Goal: Use online tool/utility: Utilize a website feature to perform a specific function

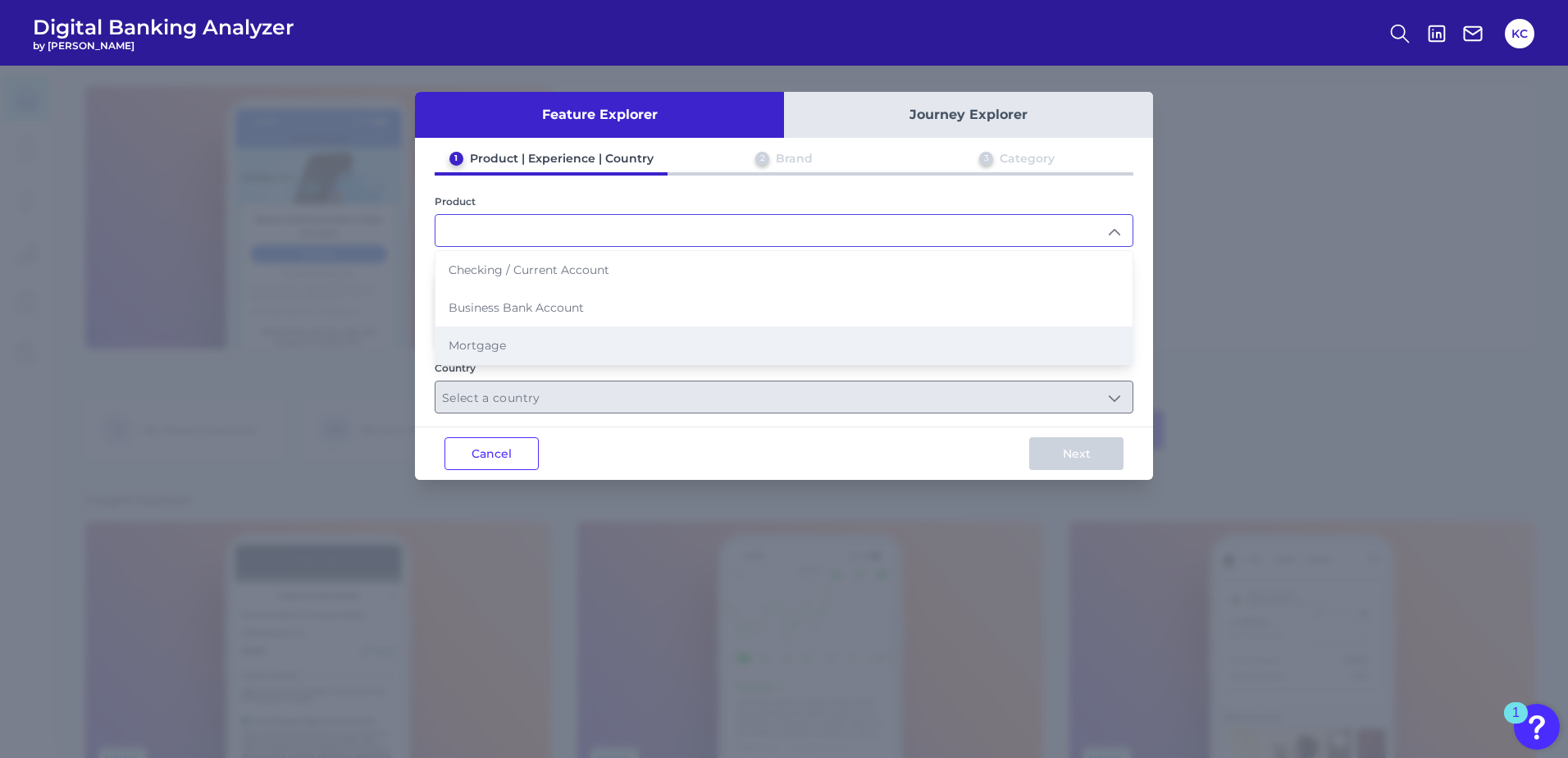
click at [540, 348] on li "Mortgage" at bounding box center [784, 344] width 697 height 38
type input "Mortgage"
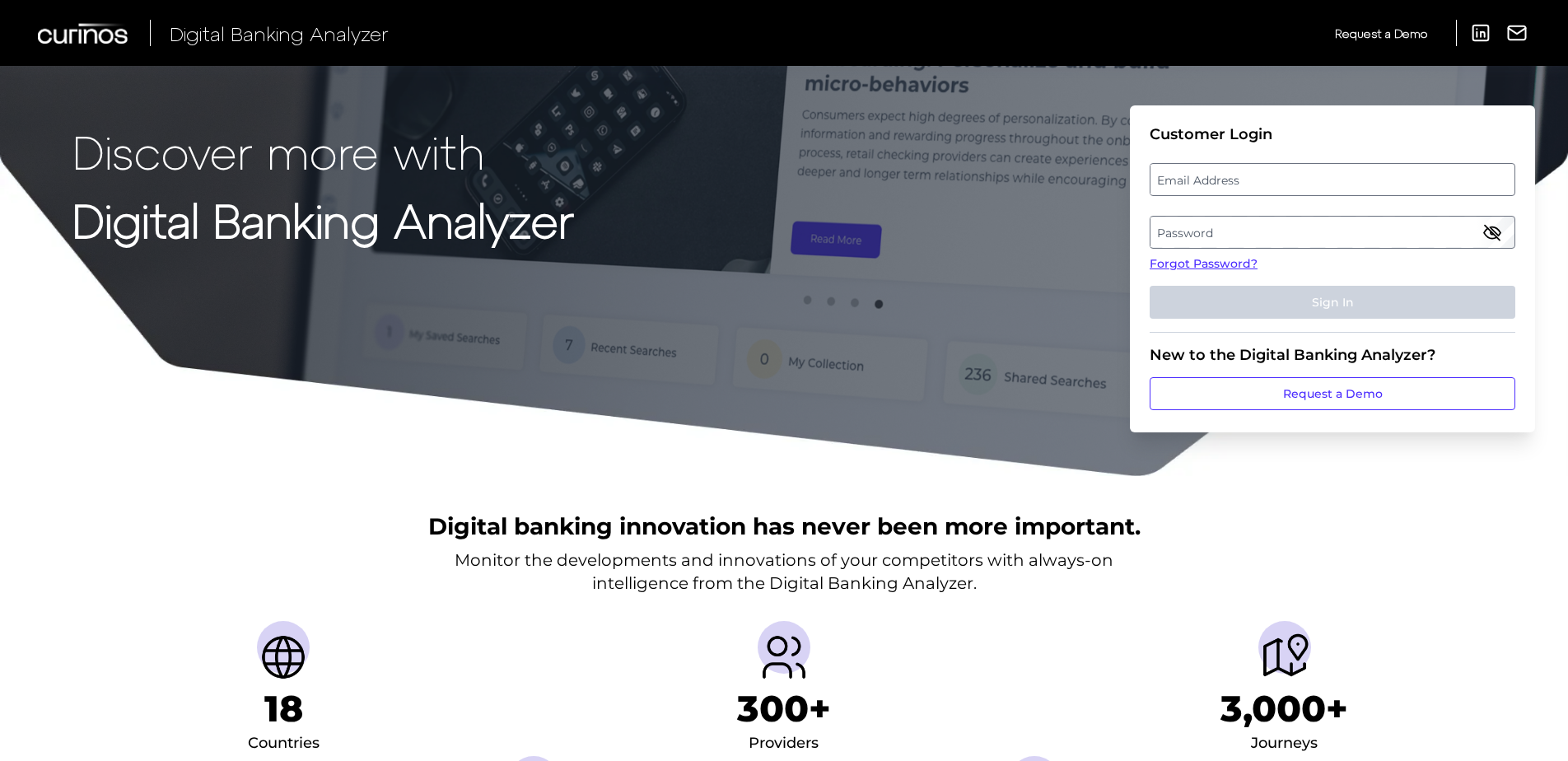
click at [1205, 180] on label "Email Address" at bounding box center [1332, 179] width 364 height 30
click at [1205, 180] on input "email" at bounding box center [1332, 179] width 365 height 33
type input "j"
type input "[PERSON_NAME][EMAIL_ADDRESS][PERSON_NAME][DOMAIN_NAME]"
click at [1245, 229] on label "Password" at bounding box center [1332, 232] width 364 height 30
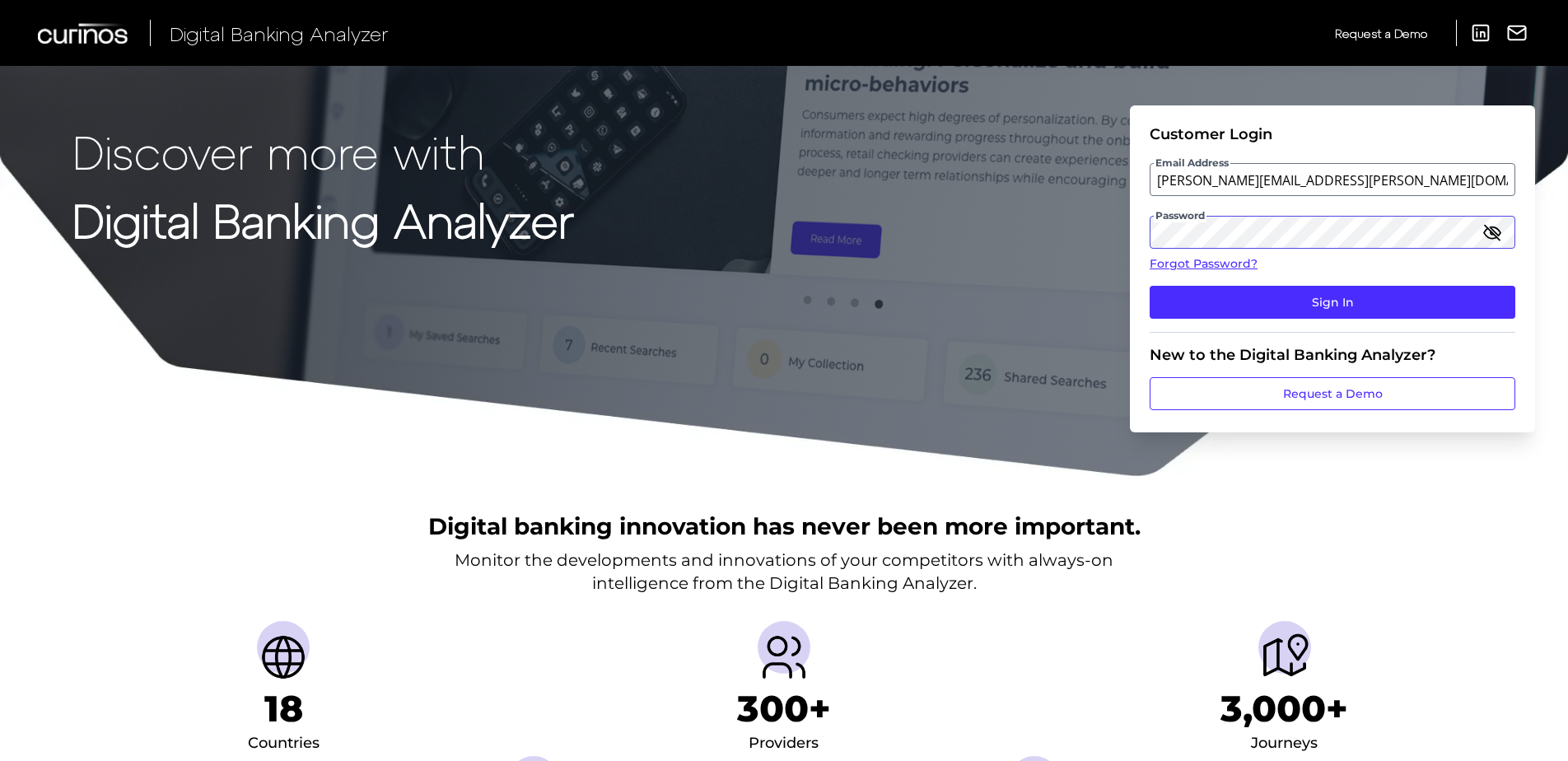
click at [1150, 286] on button "Sign In" at bounding box center [1332, 302] width 365 height 33
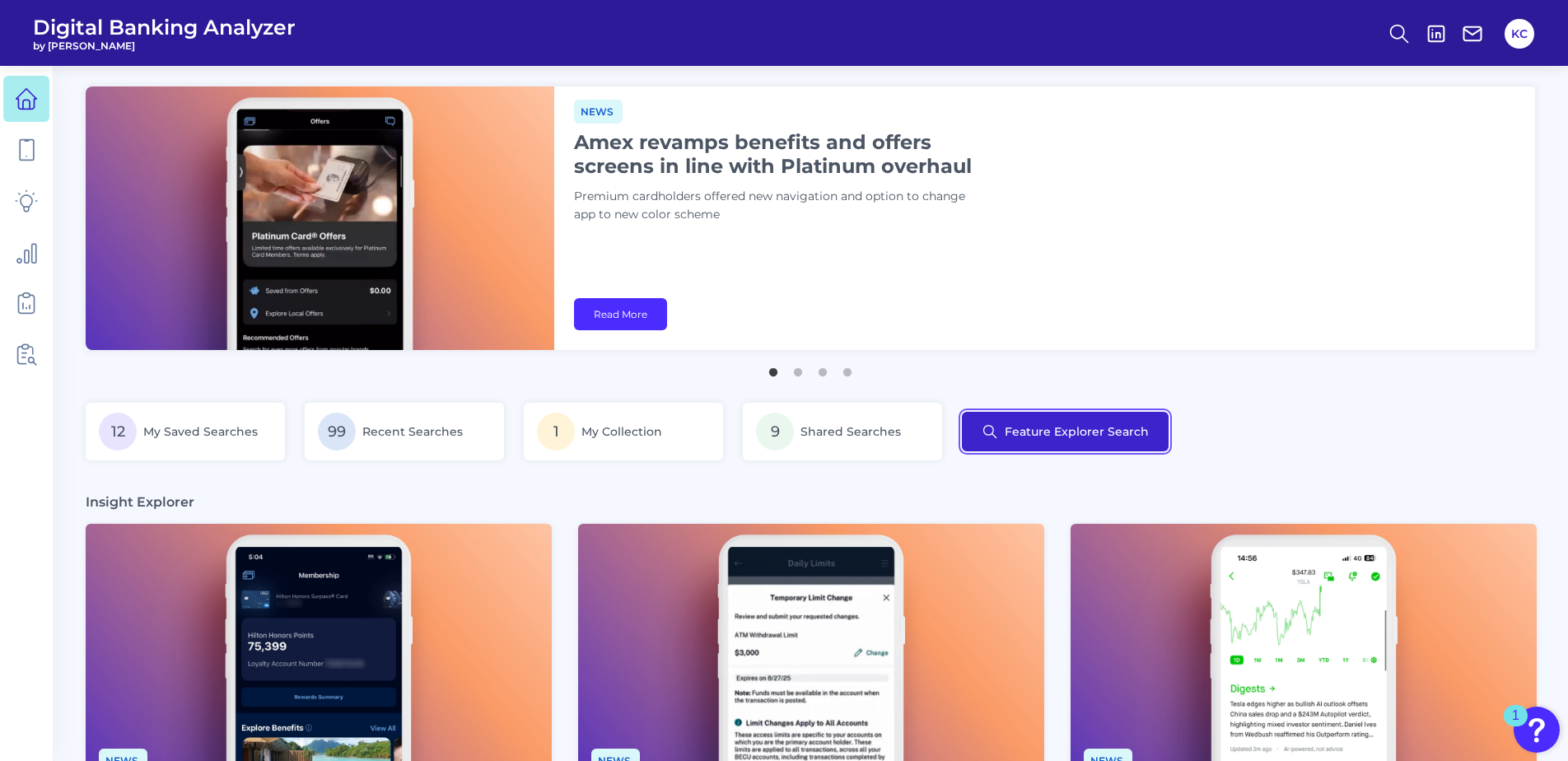
click at [1117, 422] on button "Feature Explorer Search" at bounding box center [1066, 431] width 207 height 40
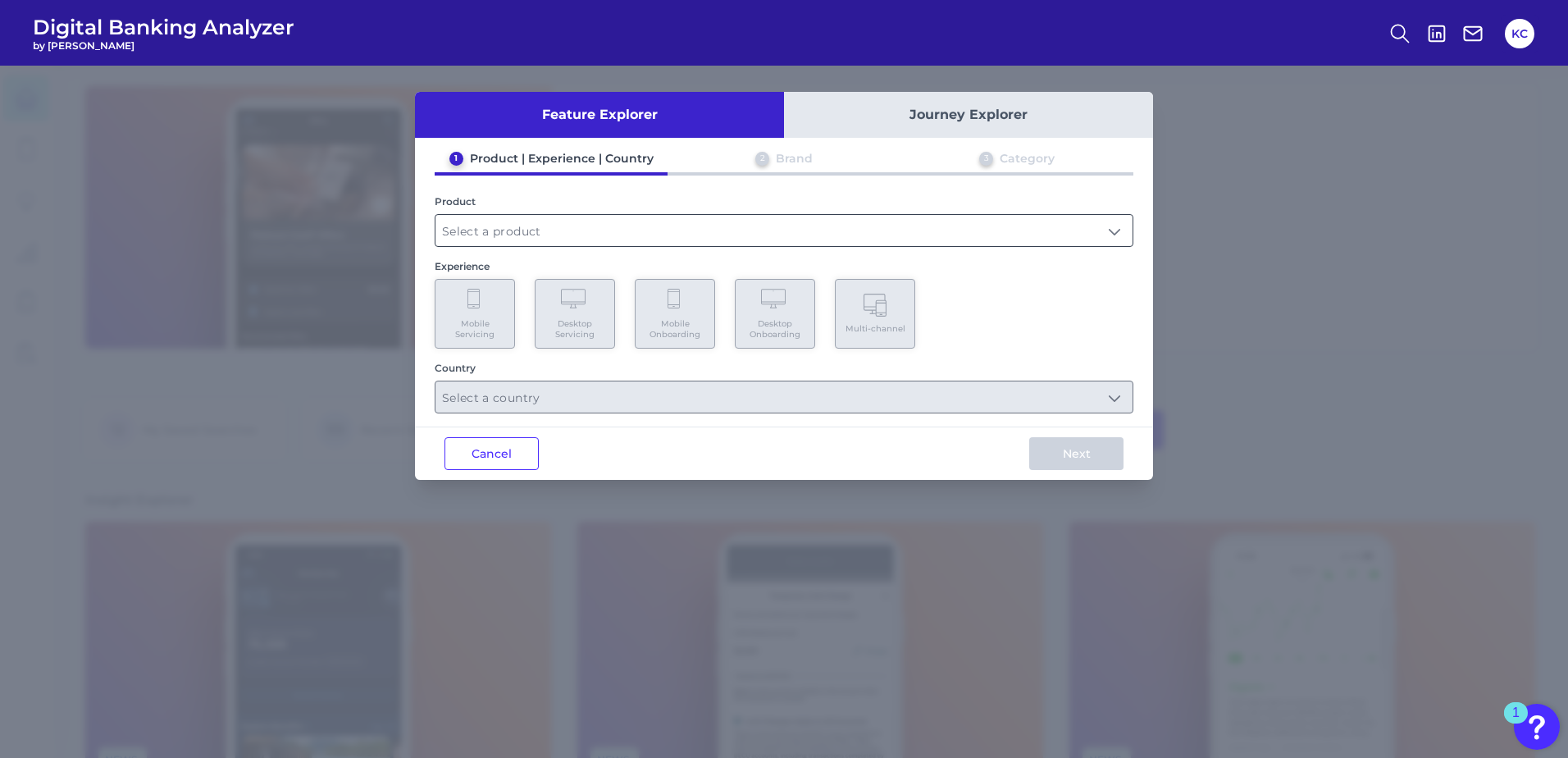
click at [525, 233] on input "text" at bounding box center [784, 230] width 697 height 31
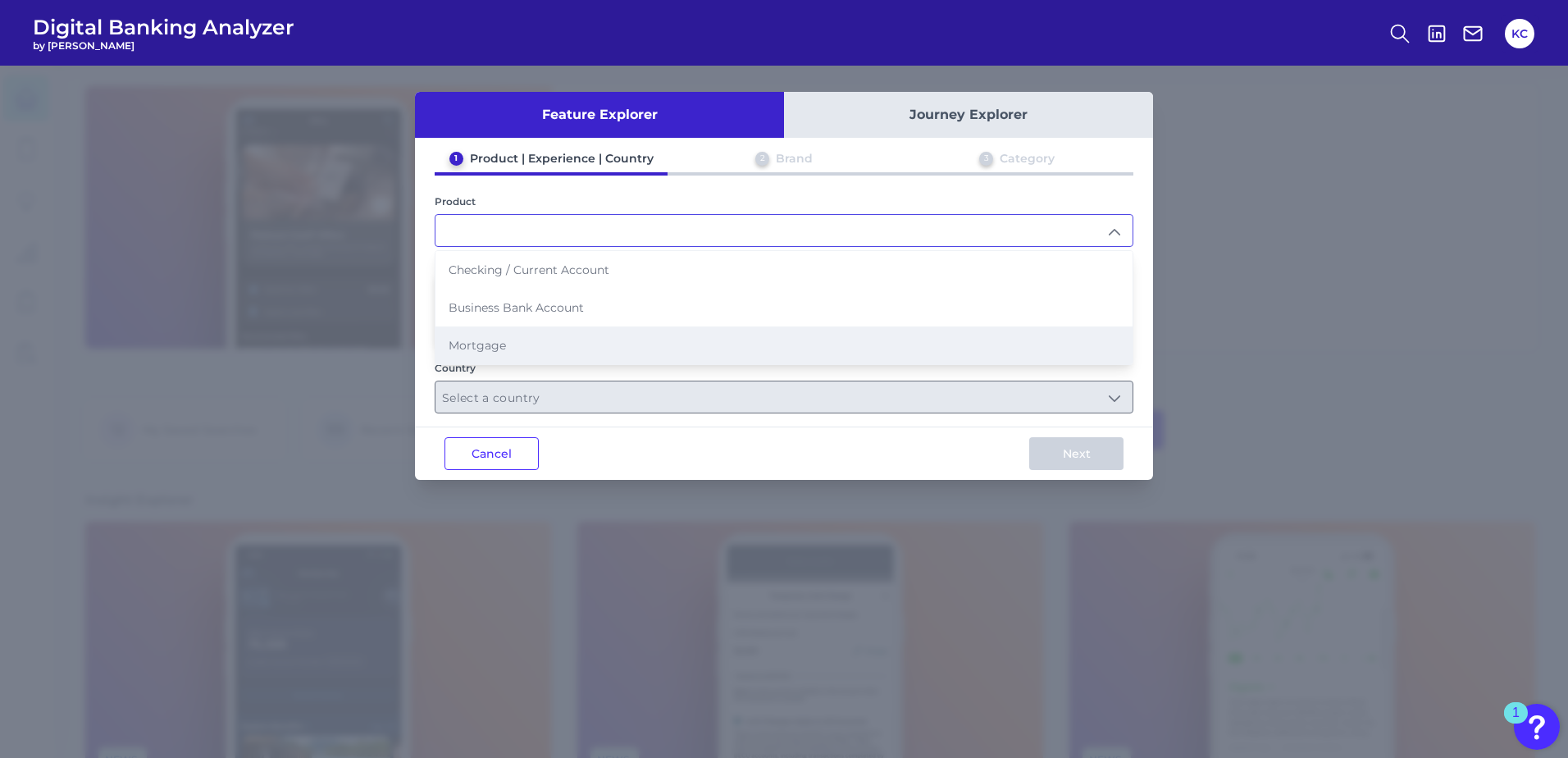
click at [468, 350] on span "Mortgage" at bounding box center [477, 345] width 57 height 15
type input "Mortgage"
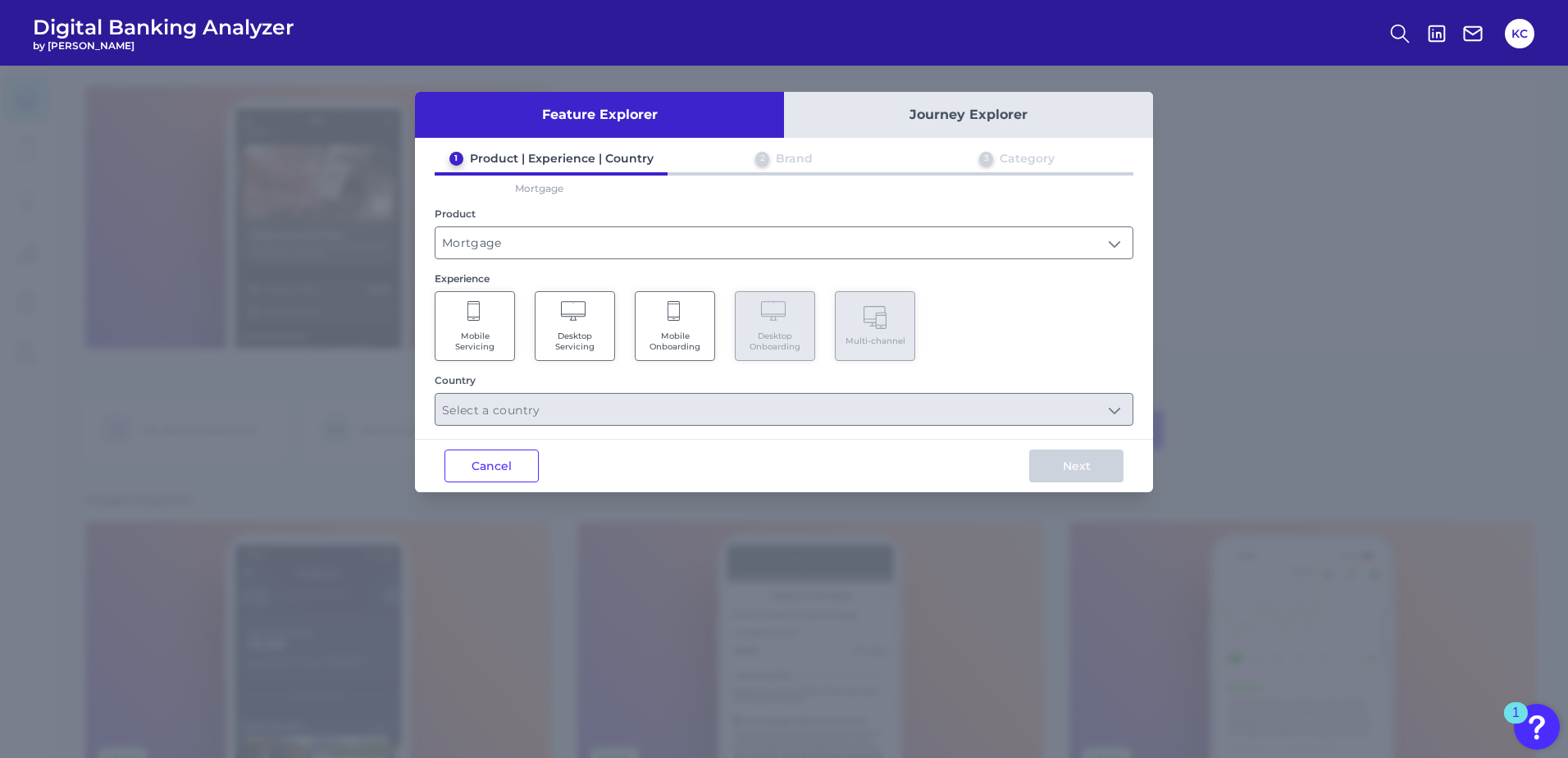
click at [695, 334] on span "Mobile Onboarding" at bounding box center [675, 341] width 63 height 21
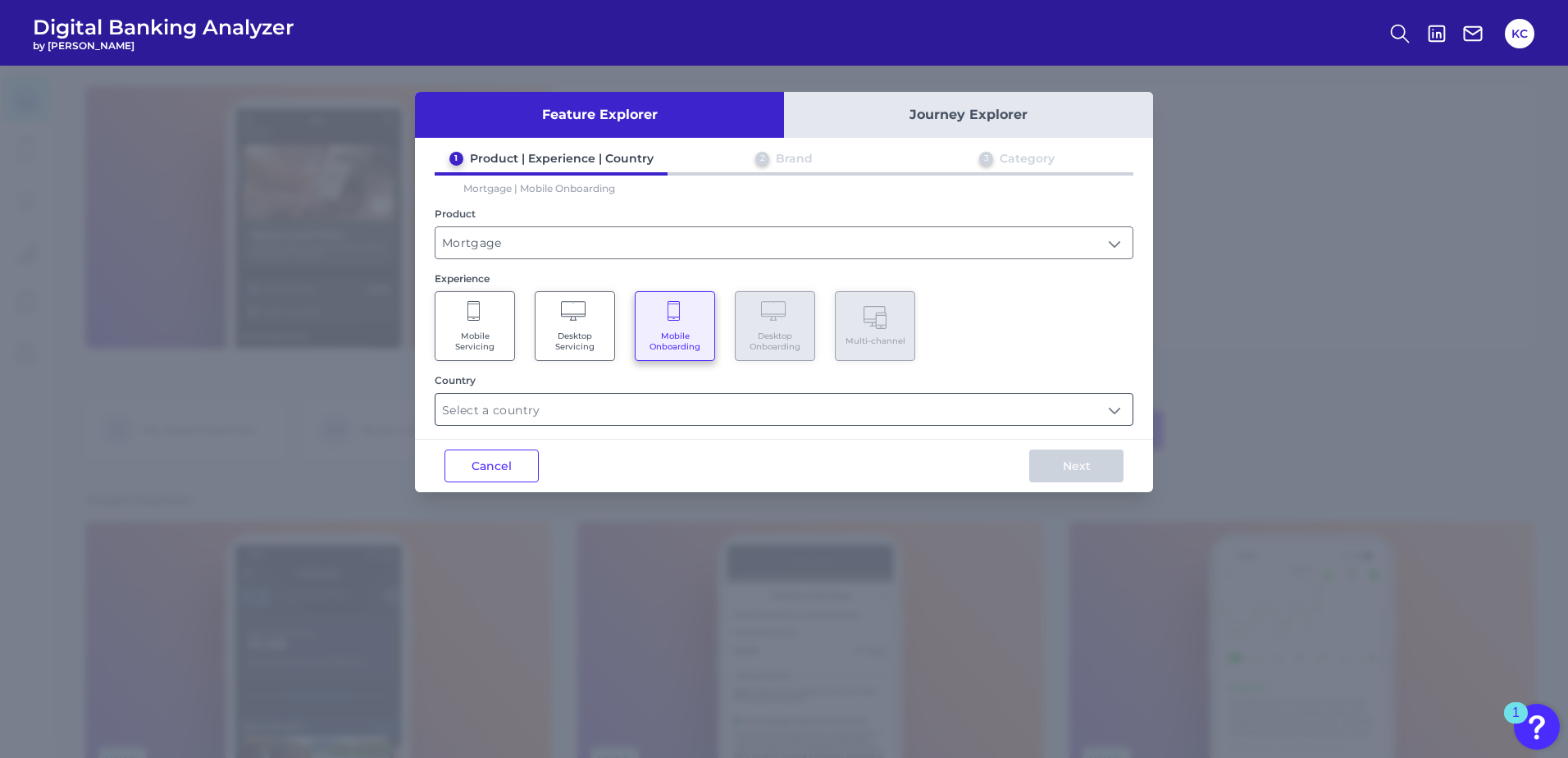
click at [649, 403] on input "text" at bounding box center [784, 409] width 697 height 31
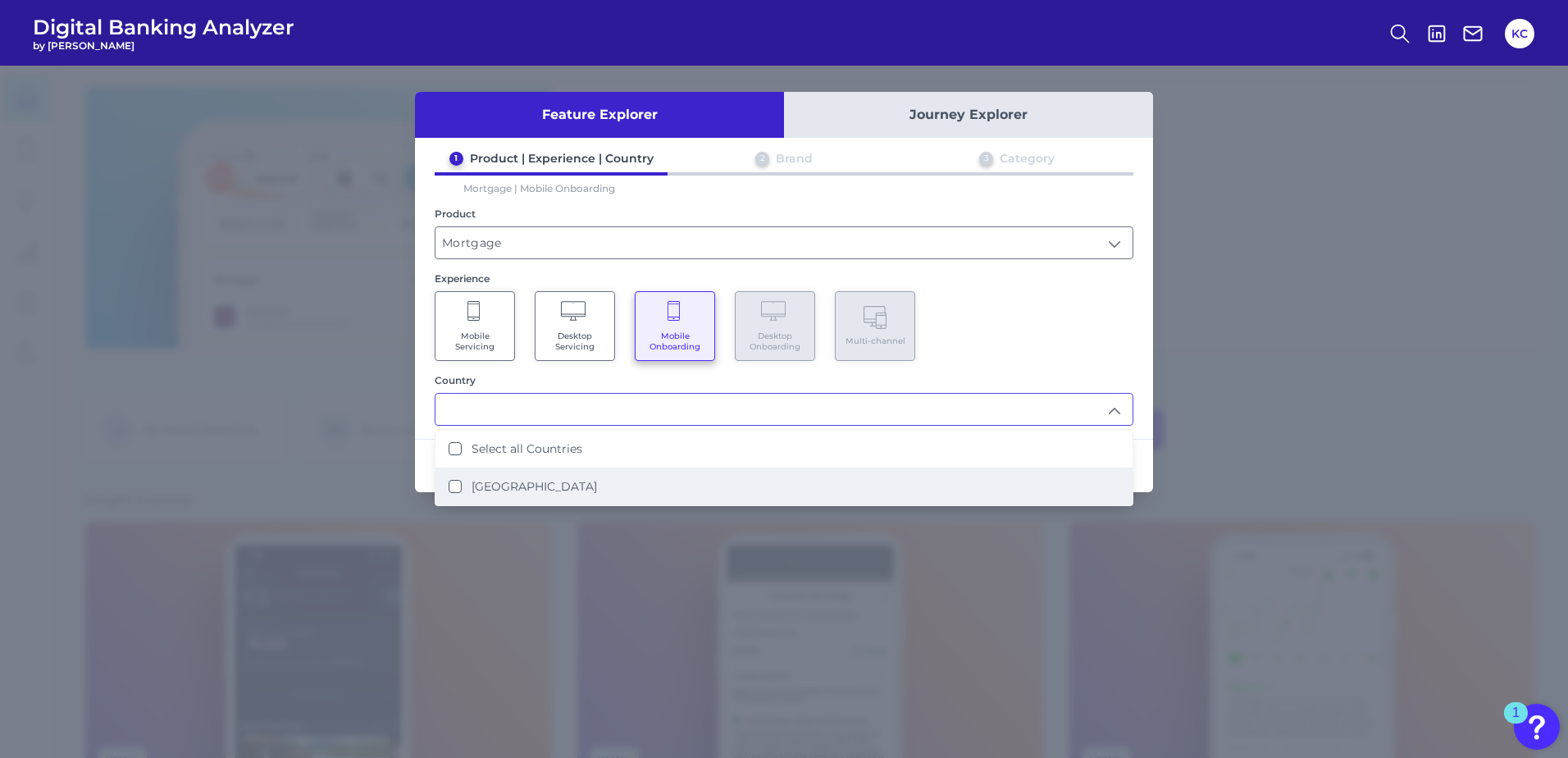
click at [511, 478] on li "[GEOGRAPHIC_DATA]" at bounding box center [784, 486] width 697 height 38
type input "Select all Countries"
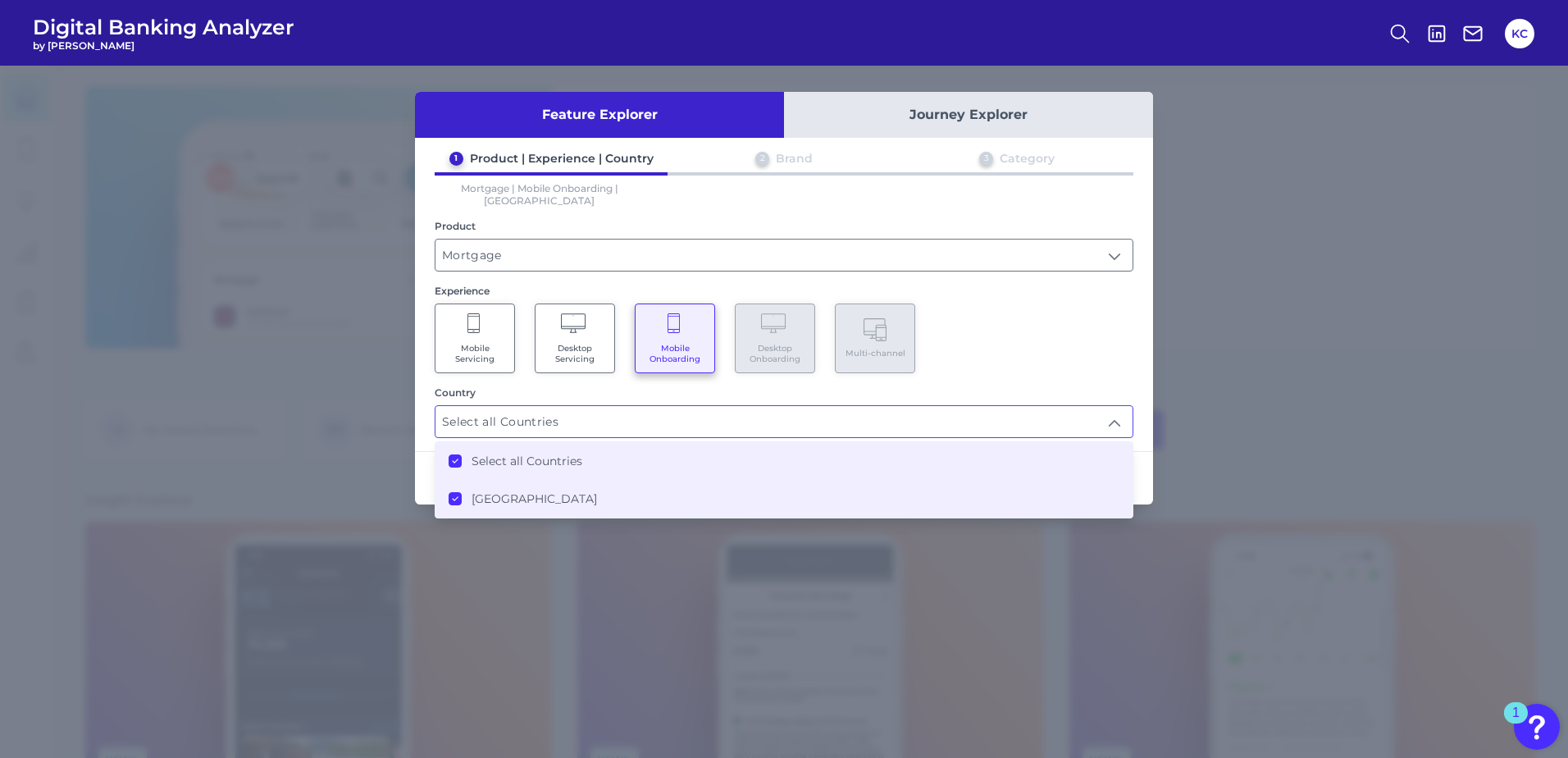
scroll to position [1, 0]
click at [1146, 452] on div "Next" at bounding box center [1075, 478] width 154 height 52
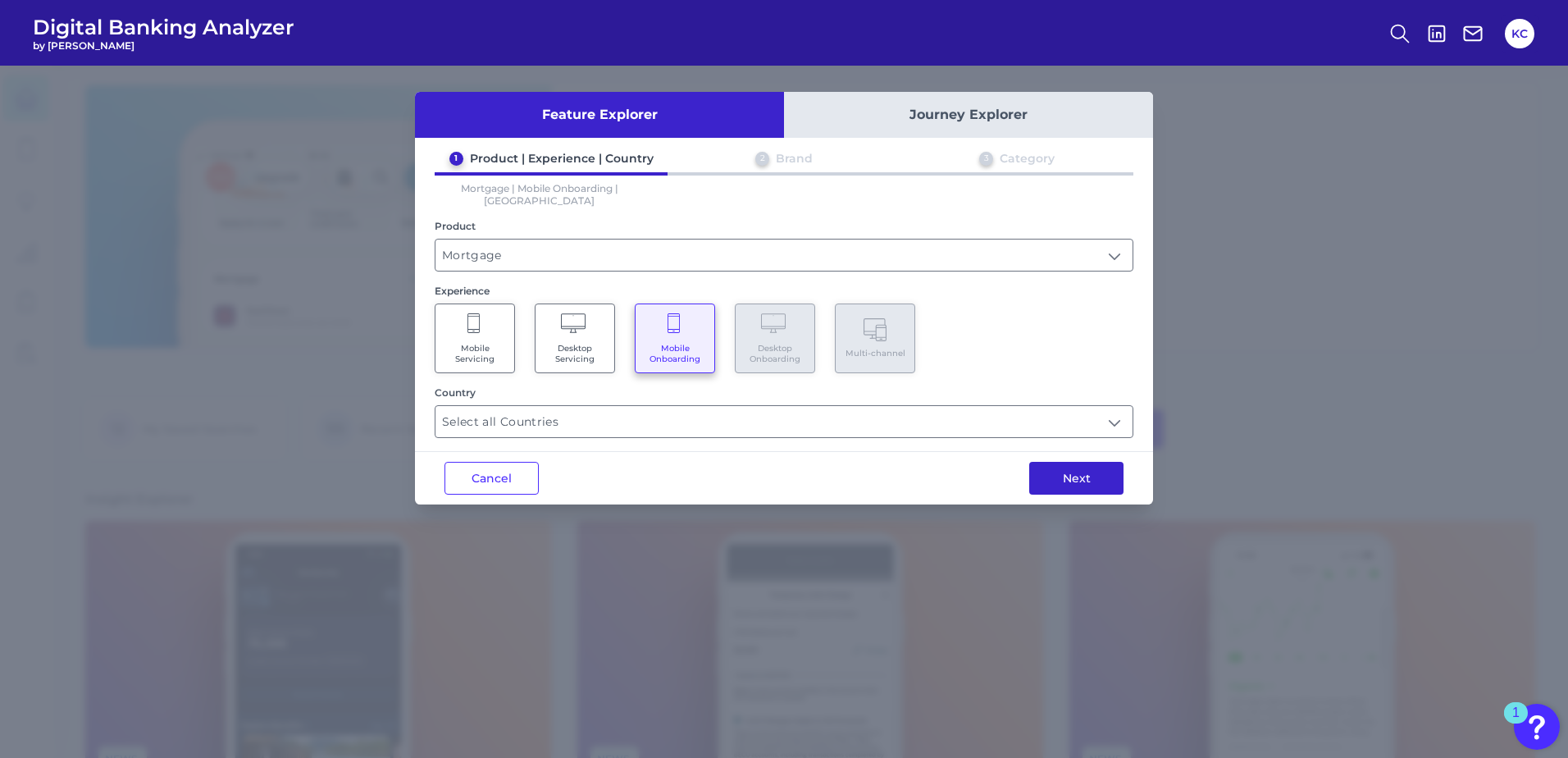
click at [1117, 471] on button "Next" at bounding box center [1076, 478] width 94 height 33
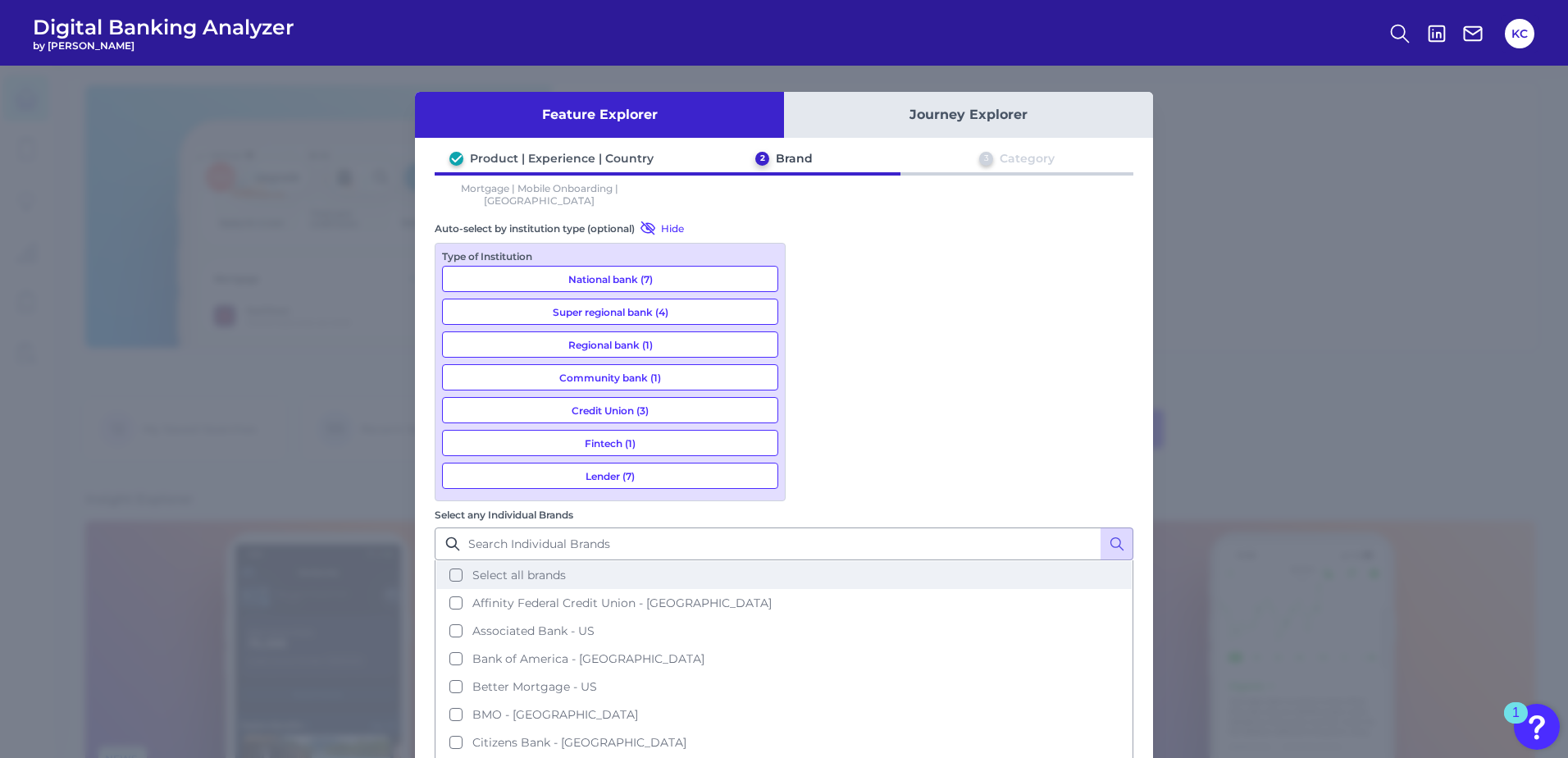
click at [565, 567] on span "Select all brands" at bounding box center [519, 575] width 94 height 15
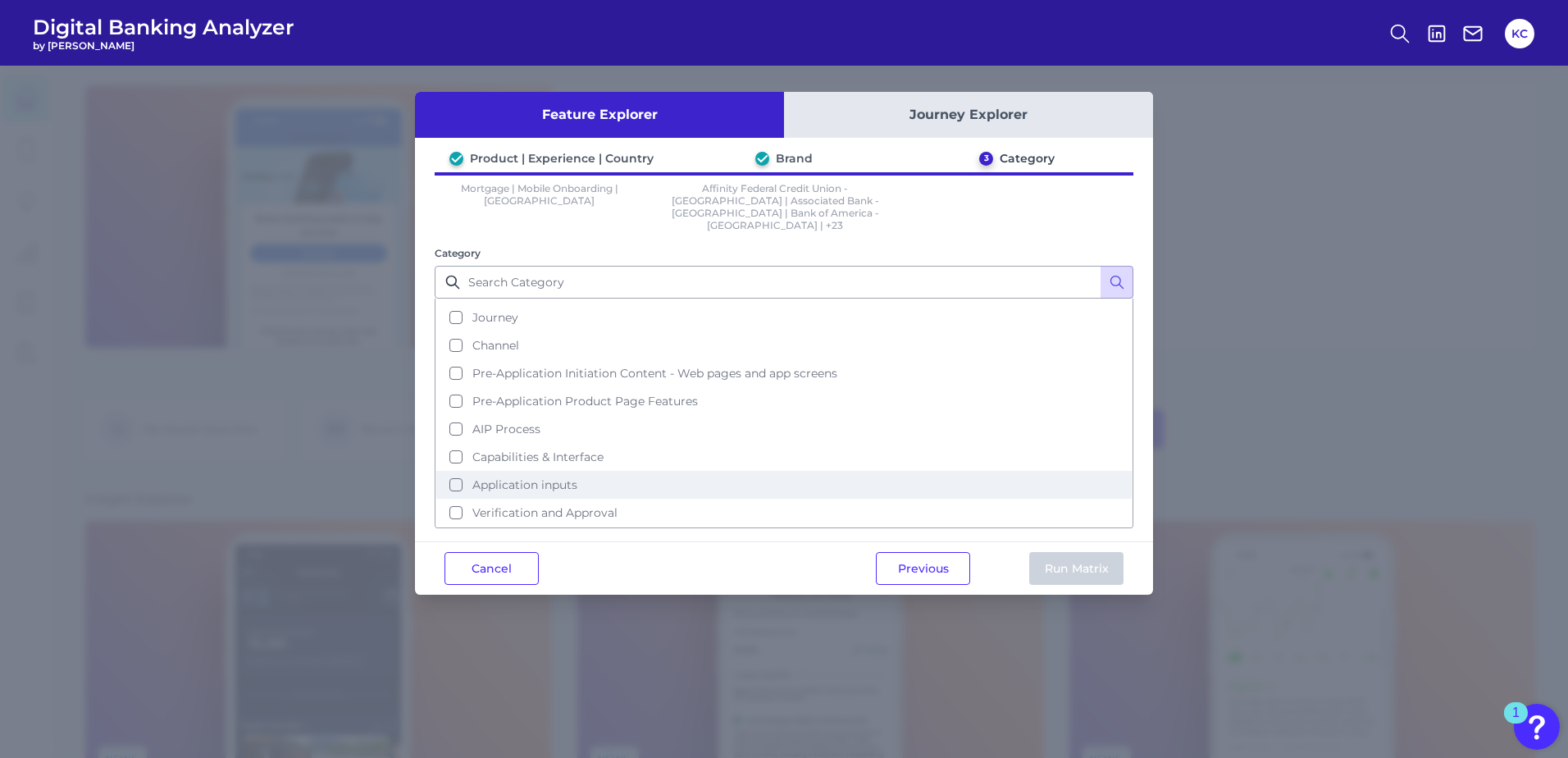
scroll to position [0, 0]
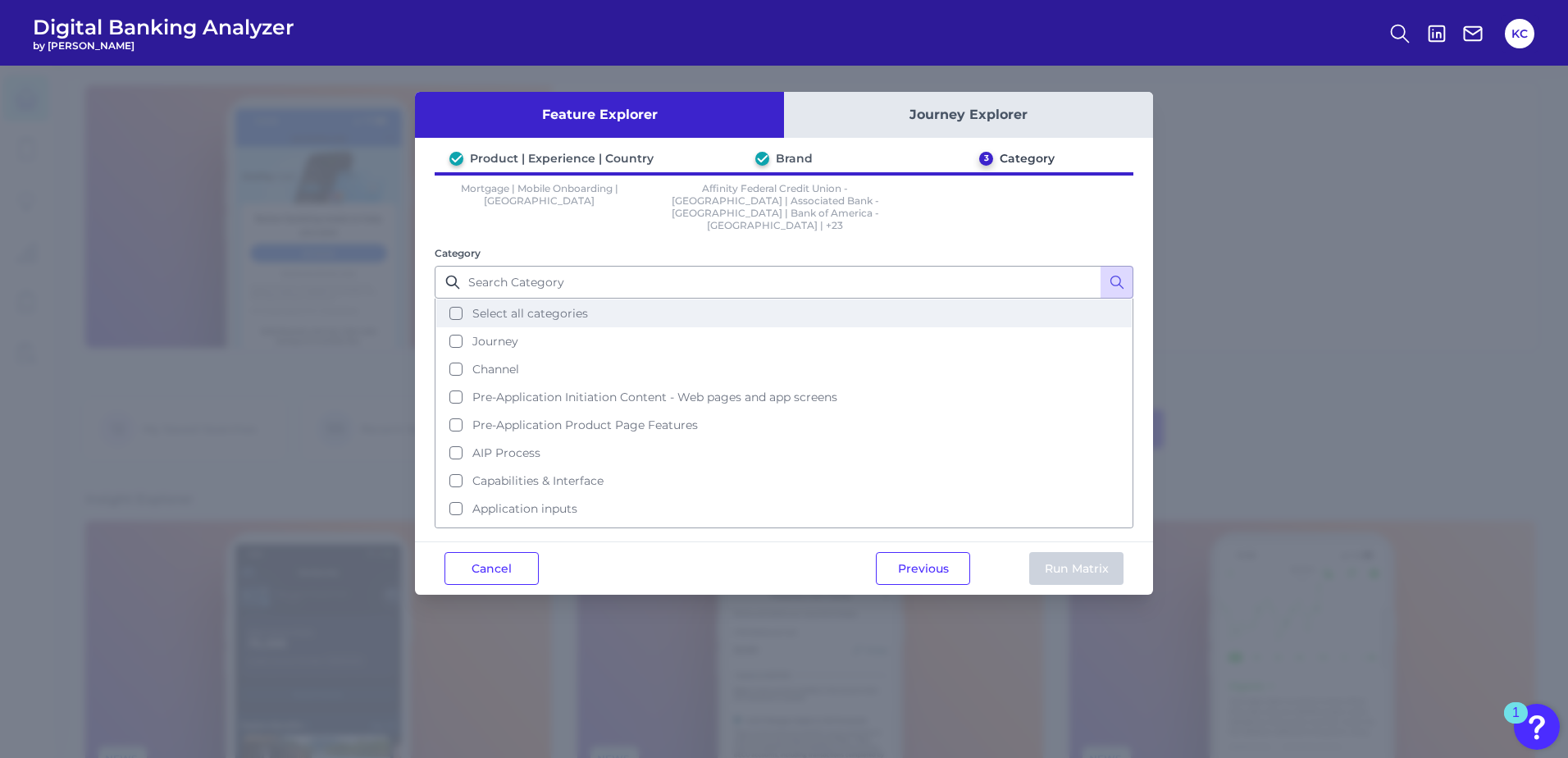
click at [453, 299] on button "Select all categories" at bounding box center [784, 313] width 695 height 28
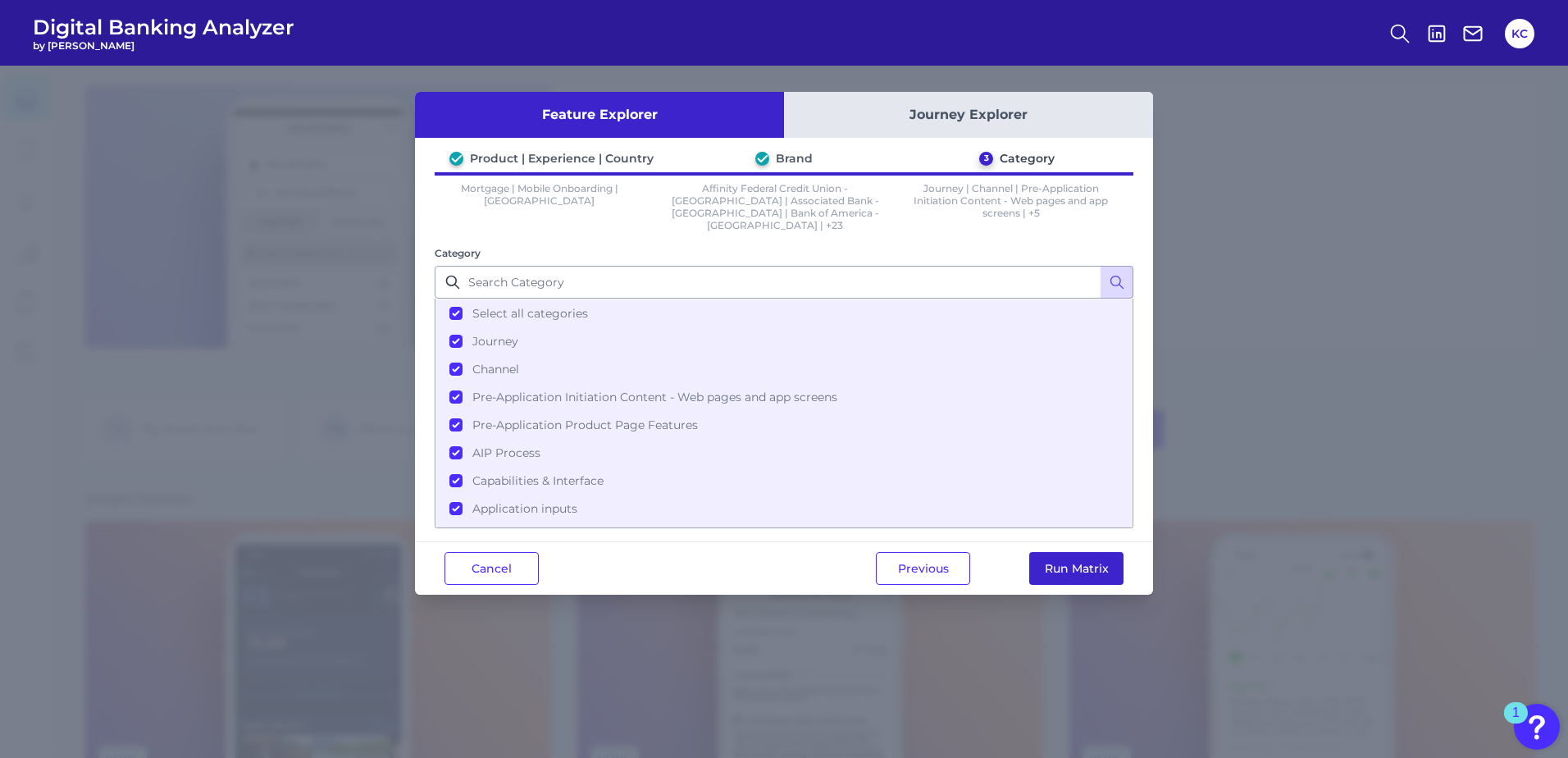
click at [1115, 554] on button "Run Matrix" at bounding box center [1076, 568] width 94 height 33
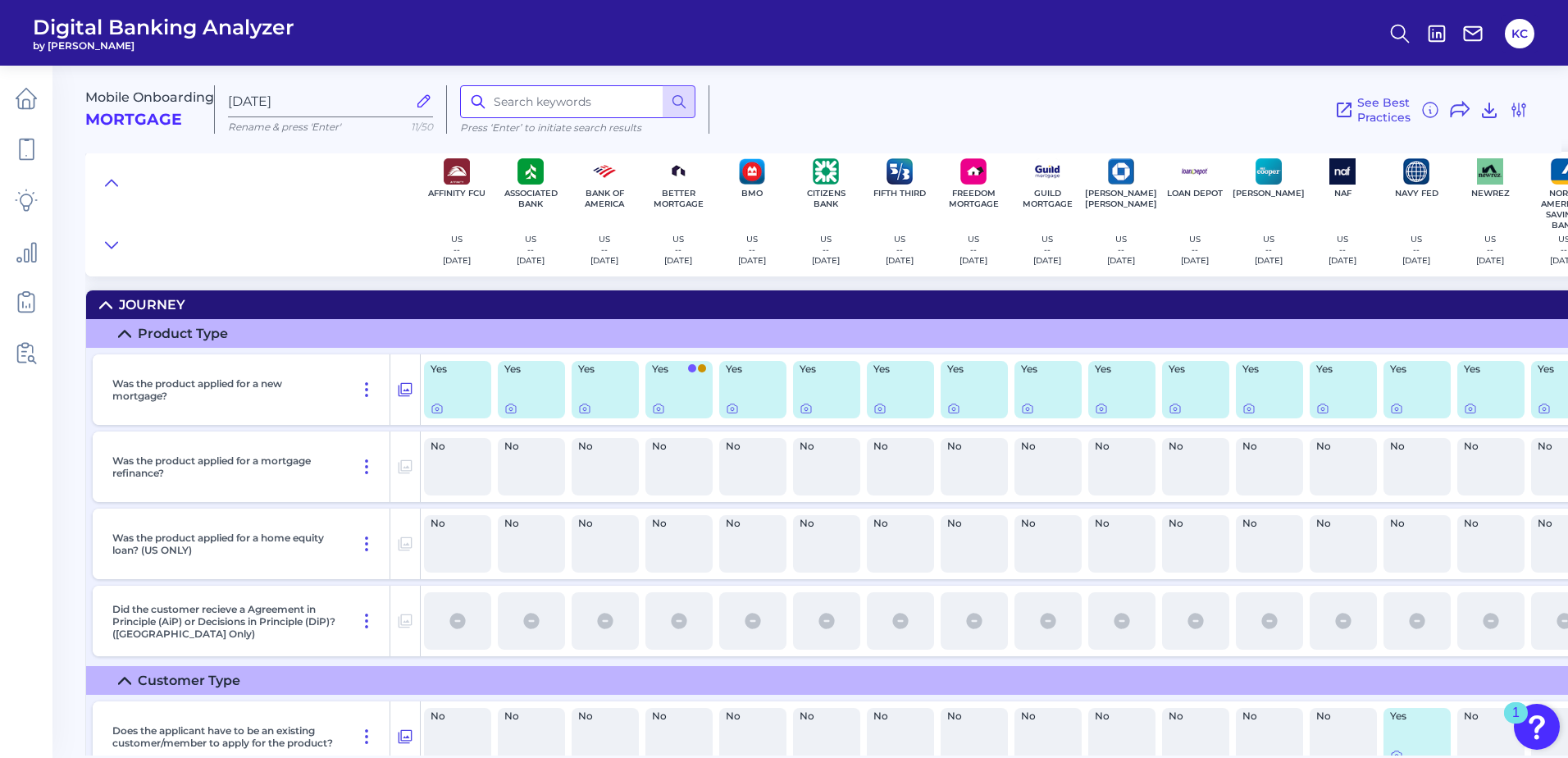
click at [582, 95] on input at bounding box center [578, 102] width 236 height 33
type input "equity"
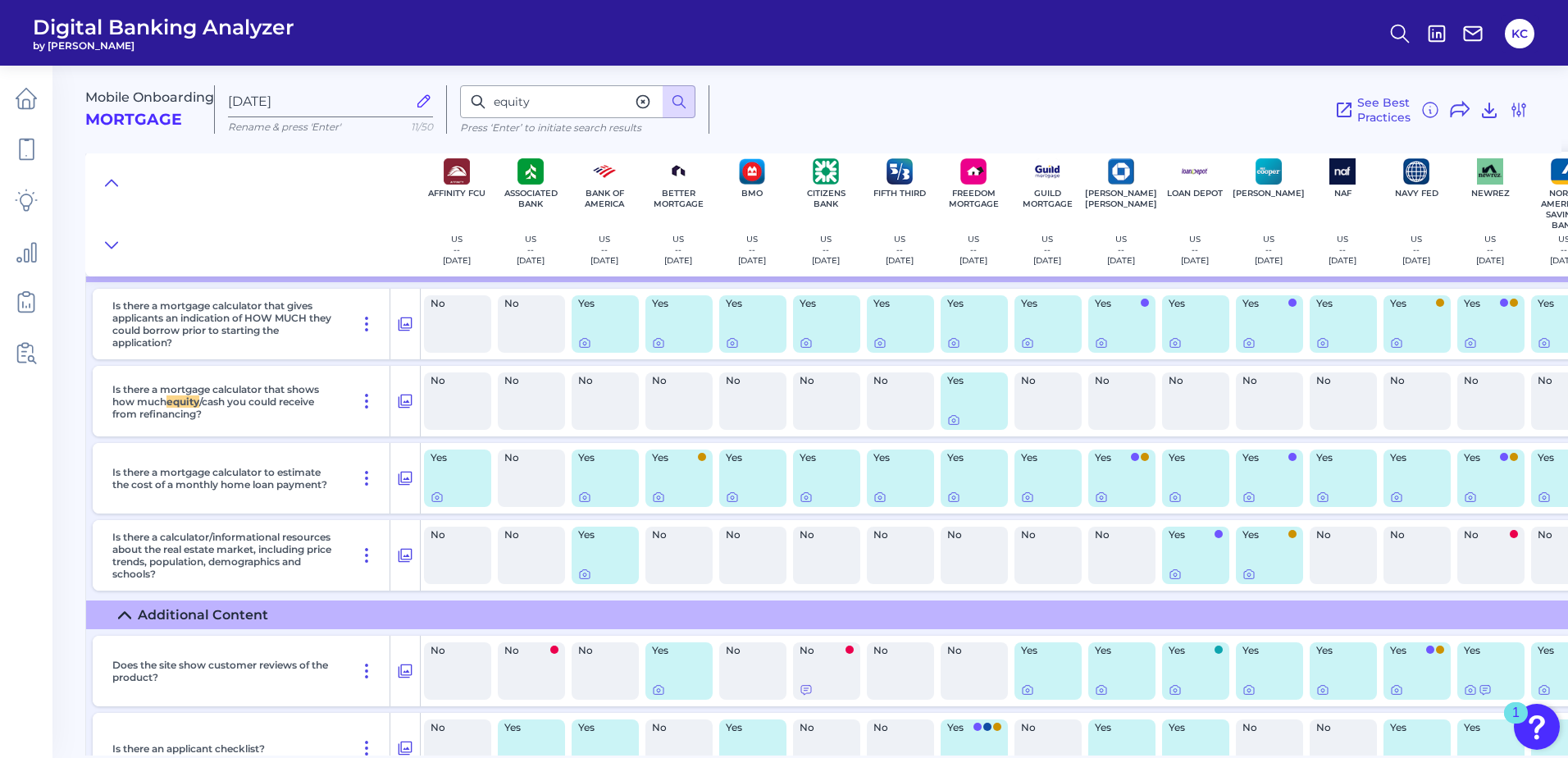
scroll to position [137, 0]
